Goal: Information Seeking & Learning: Find specific fact

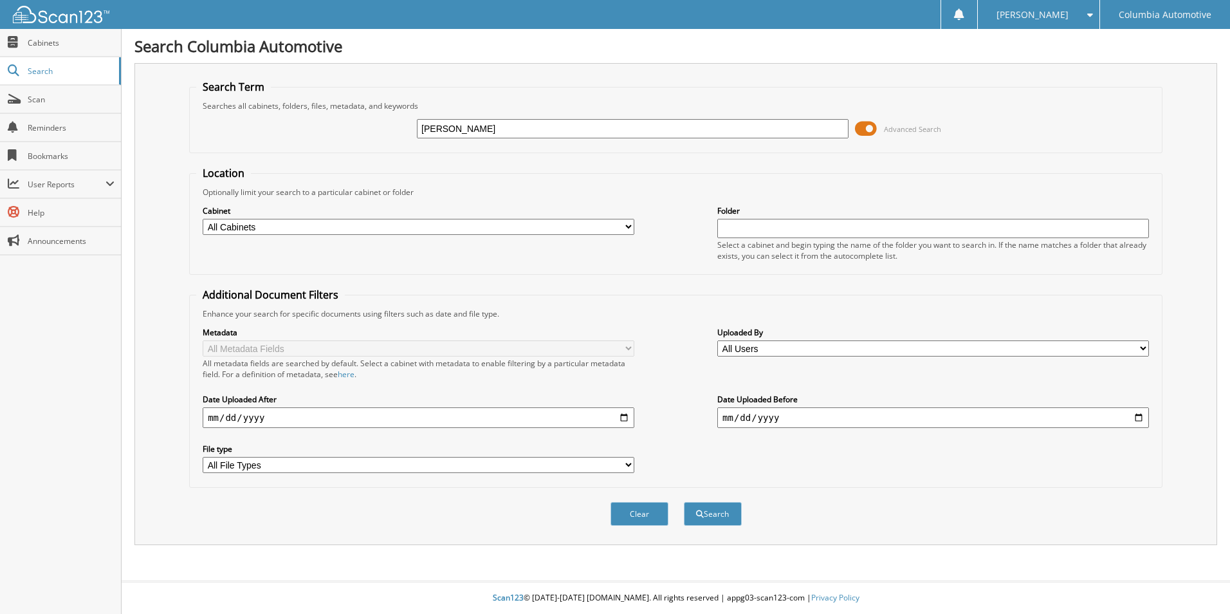
type input "[PERSON_NAME]"
click at [684, 502] on button "Search" at bounding box center [713, 514] width 58 height 24
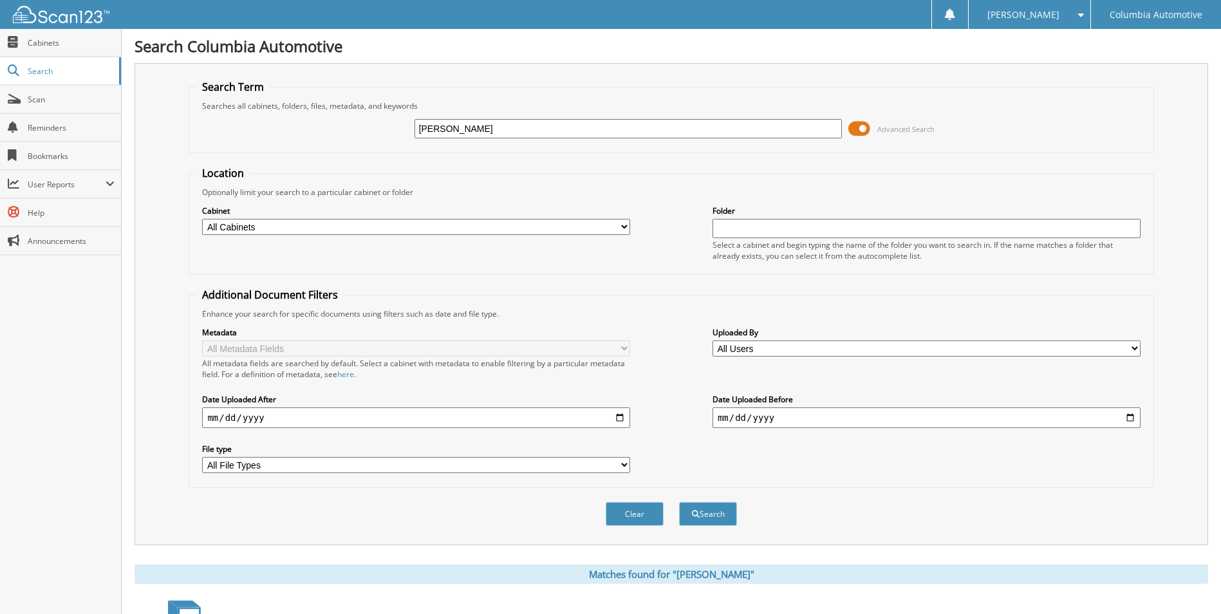
click at [501, 125] on input "[PERSON_NAME]" at bounding box center [628, 128] width 428 height 19
click at [502, 125] on input "[PERSON_NAME]" at bounding box center [628, 128] width 428 height 19
type input "DERYCK"
click at [679, 502] on button "Search" at bounding box center [708, 514] width 58 height 24
drag, startPoint x: 457, startPoint y: 127, endPoint x: 249, endPoint y: 113, distance: 208.3
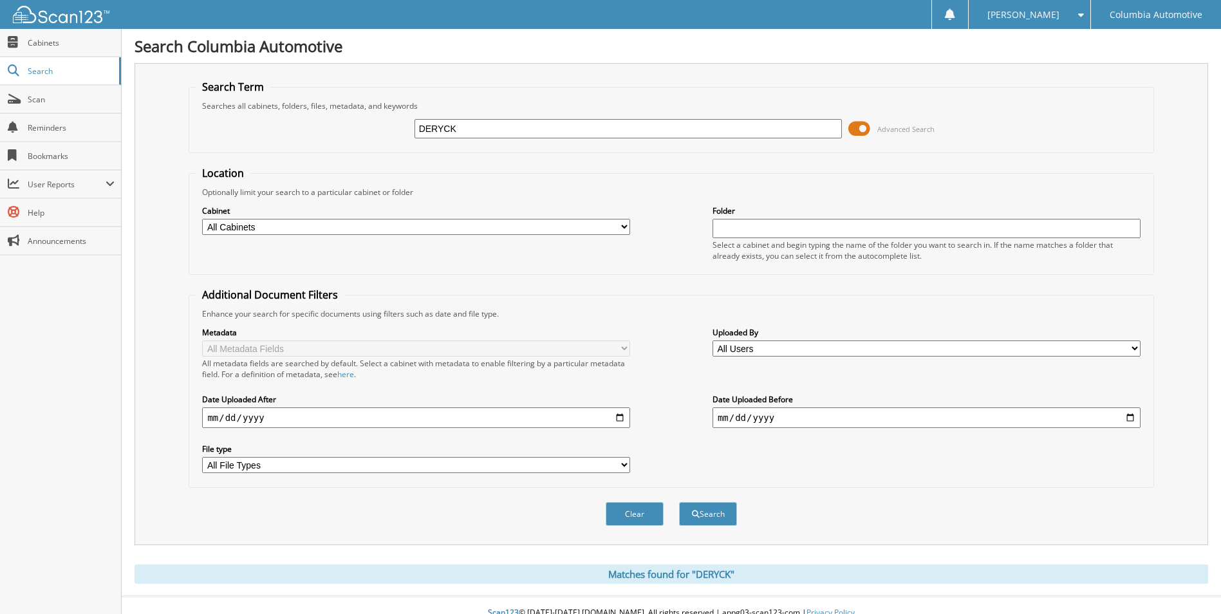
click at [249, 113] on div "DERYCK Advanced Search" at bounding box center [671, 128] width 951 height 35
